Goal: Transaction & Acquisition: Purchase product/service

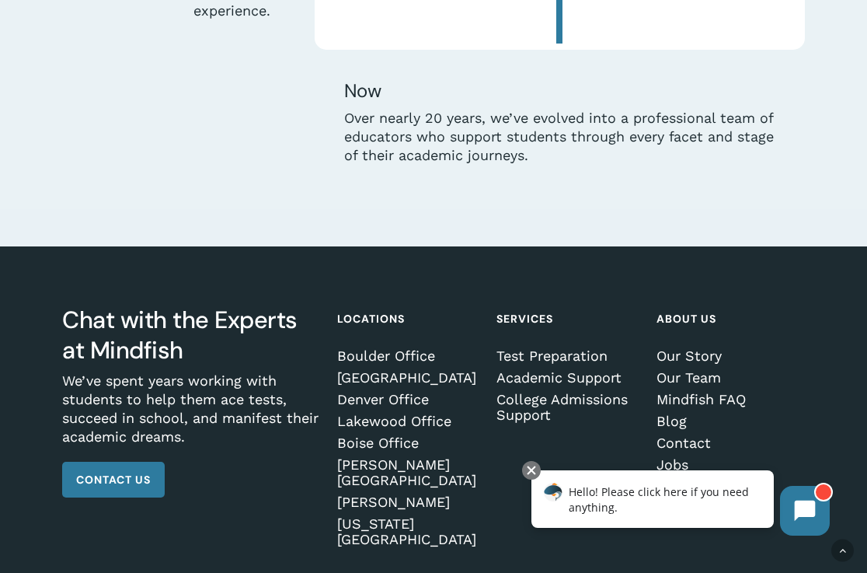
scroll to position [4134, 0]
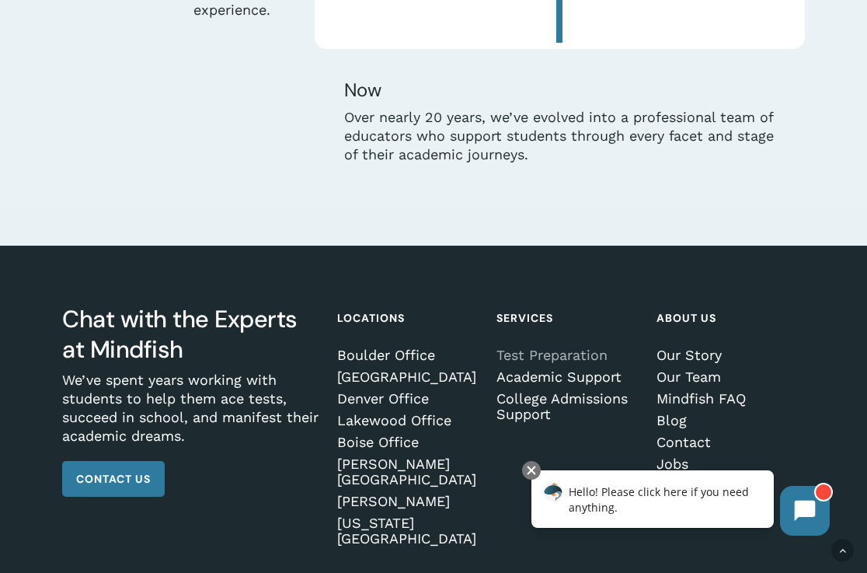
click at [561, 347] on link "Test Preparation" at bounding box center [568, 355] width 145 height 16
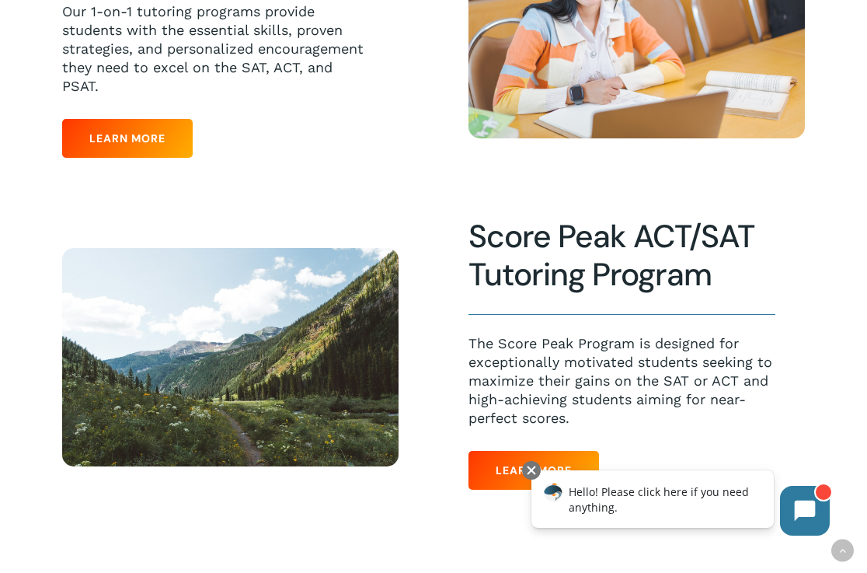
scroll to position [833, 0]
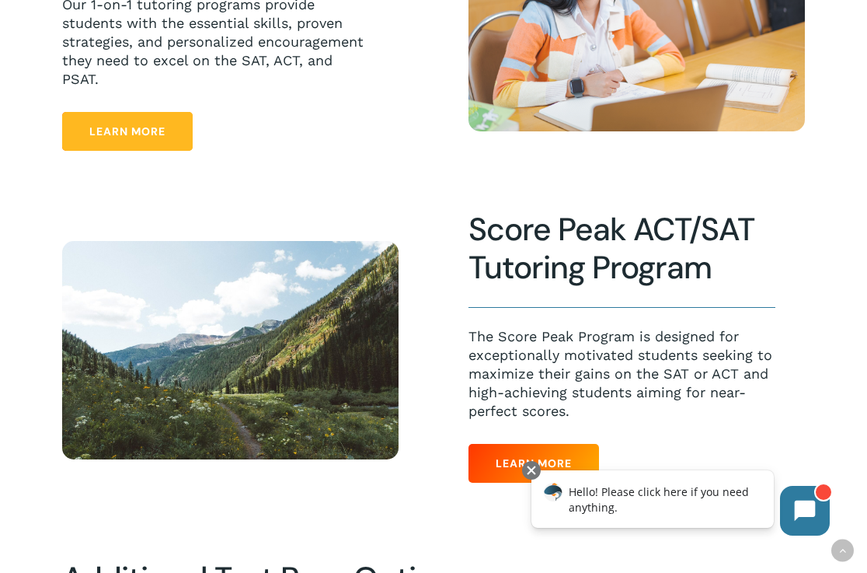
click at [142, 134] on span "Learn More" at bounding box center [127, 132] width 76 height 16
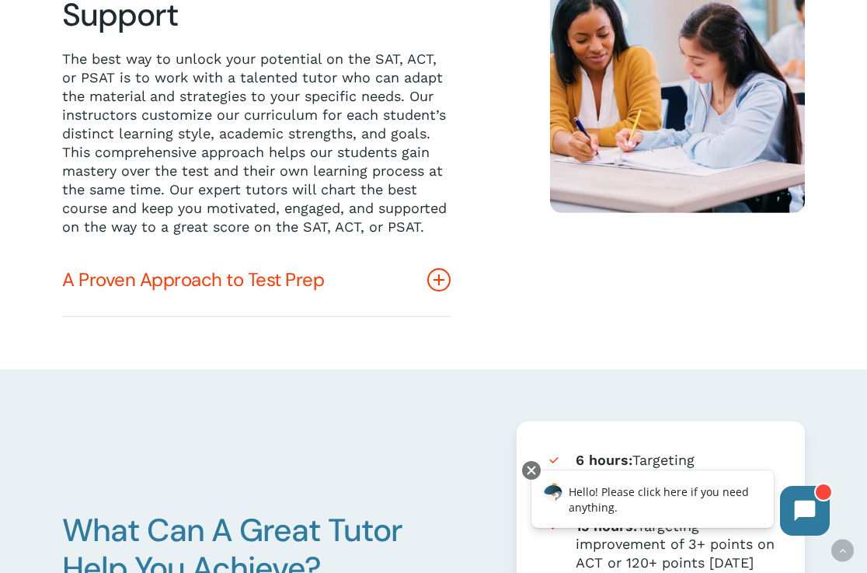
scroll to position [443, 0]
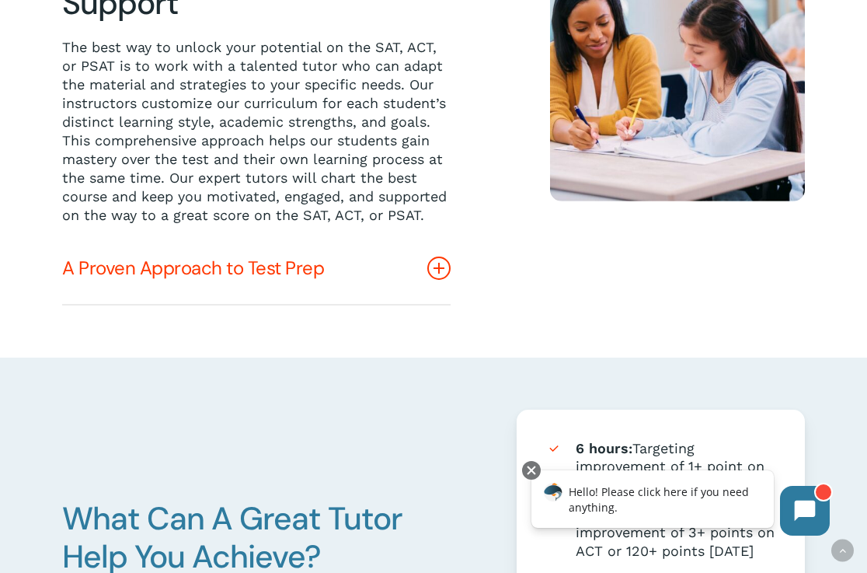
click at [441, 280] on icon at bounding box center [438, 267] width 23 height 23
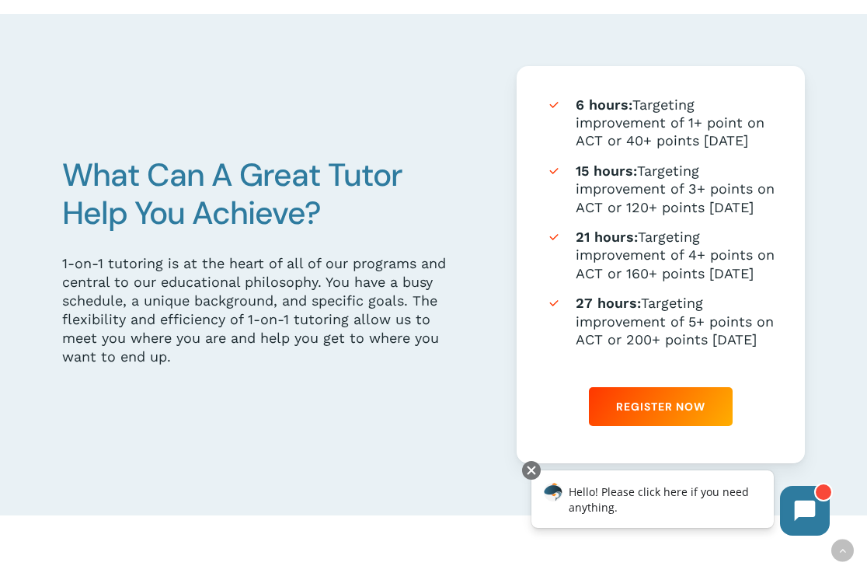
scroll to position [1015, 0]
click at [656, 413] on link "Register Now" at bounding box center [661, 405] width 144 height 39
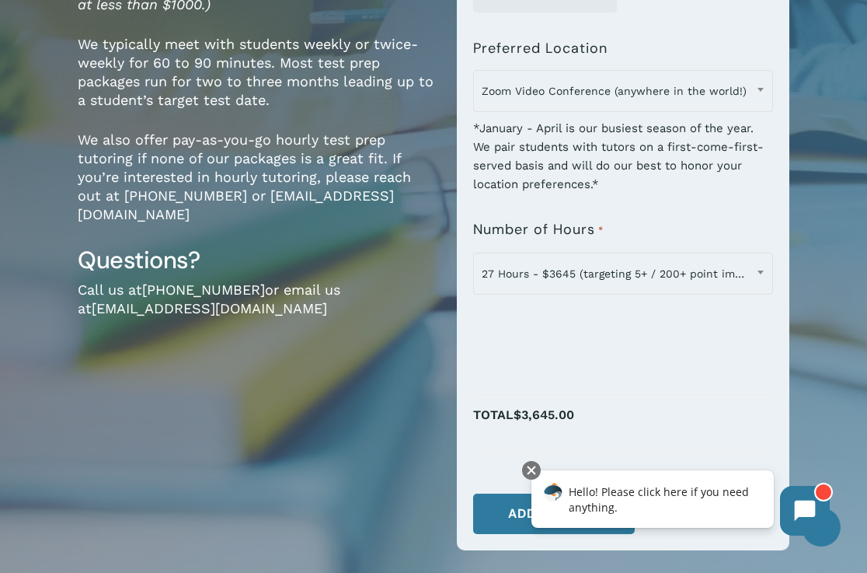
scroll to position [392, 0]
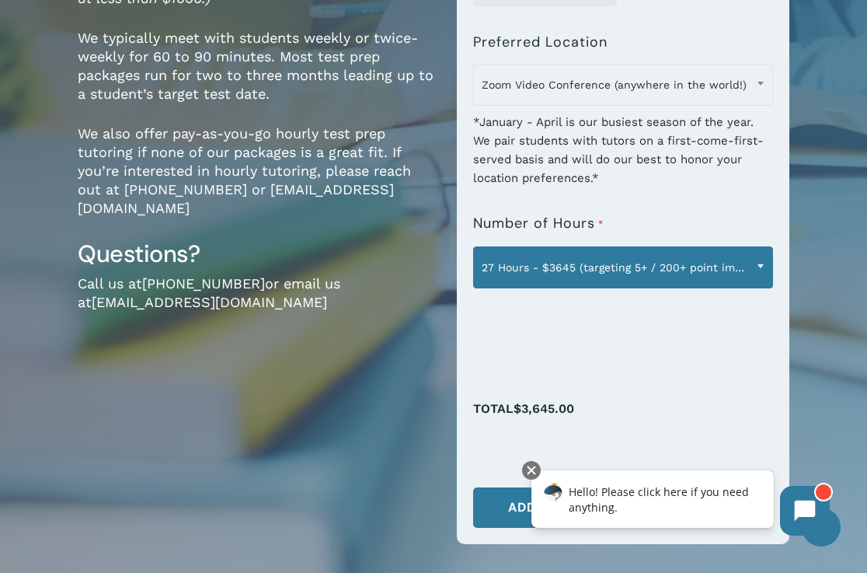
click at [760, 263] on span at bounding box center [760, 265] width 23 height 39
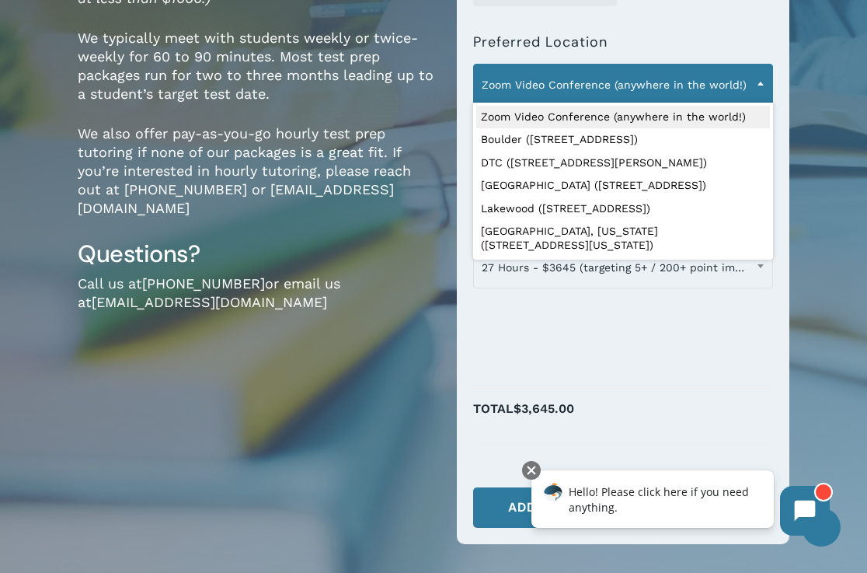
click at [760, 78] on span at bounding box center [760, 83] width 23 height 39
